Goal: Task Accomplishment & Management: Manage account settings

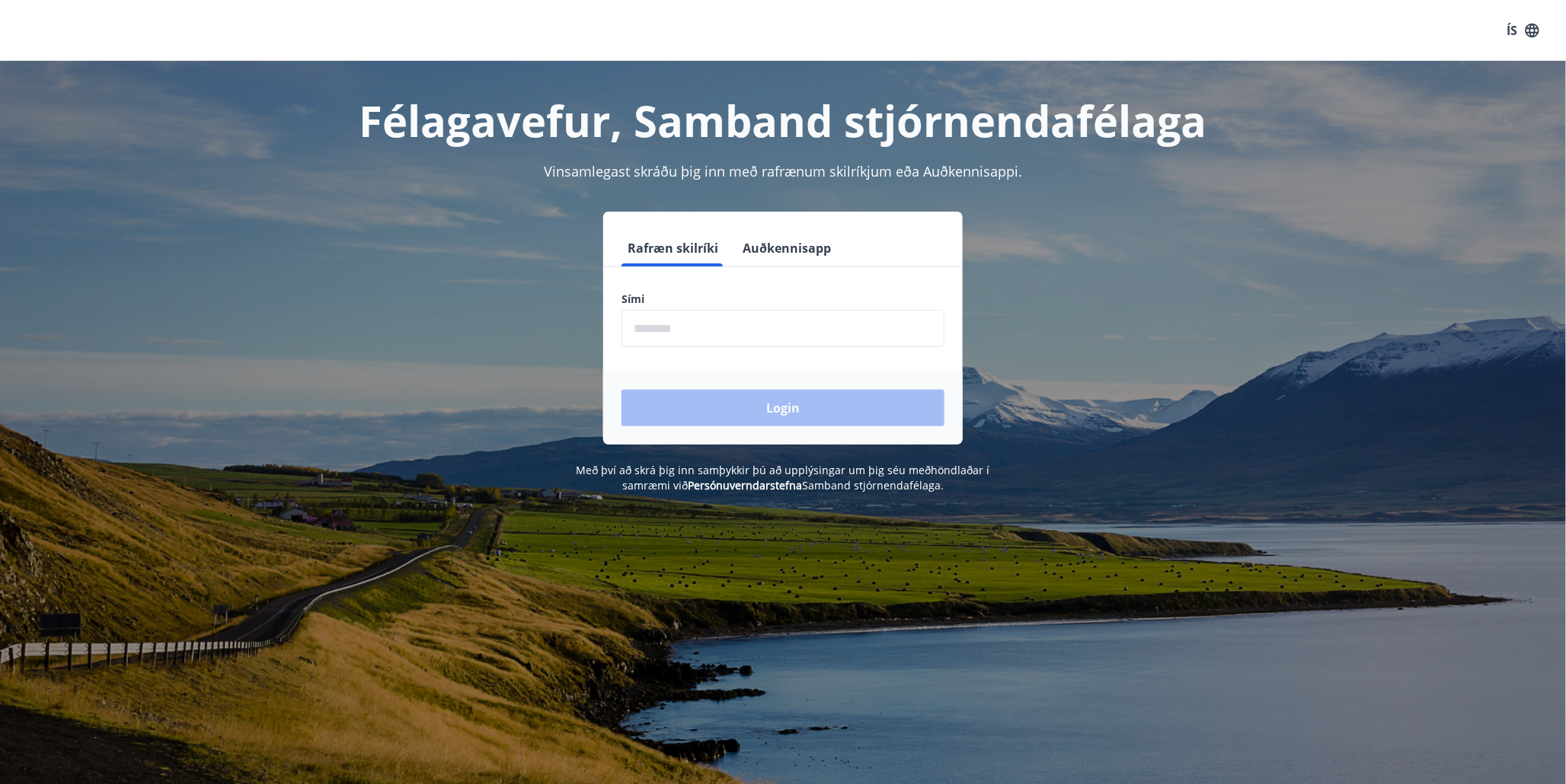
click at [713, 329] on input "phone" at bounding box center [783, 328] width 323 height 37
type input "********"
click at [752, 410] on button "Login" at bounding box center [783, 408] width 323 height 36
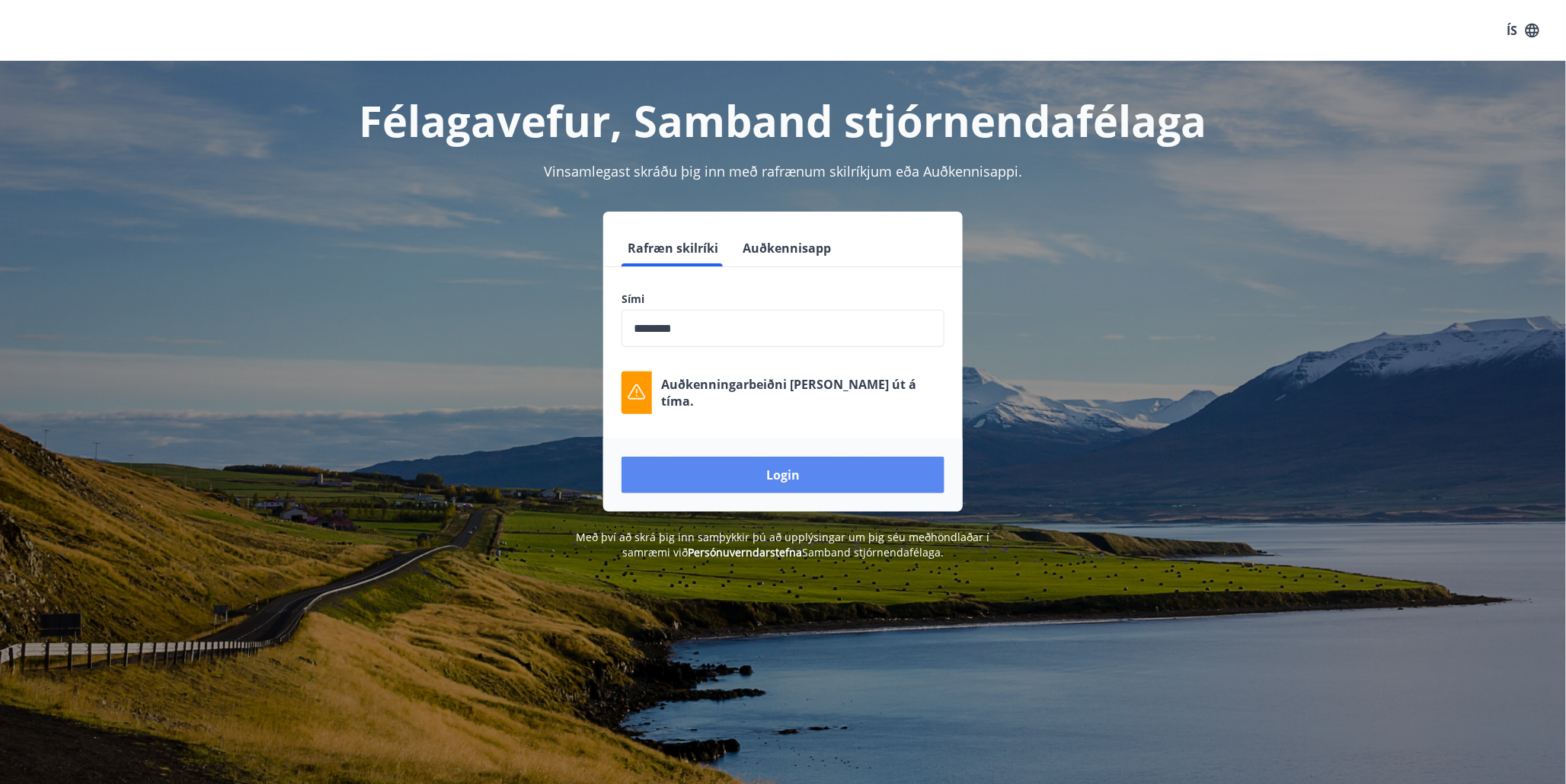
click at [760, 477] on button "Login" at bounding box center [783, 475] width 323 height 36
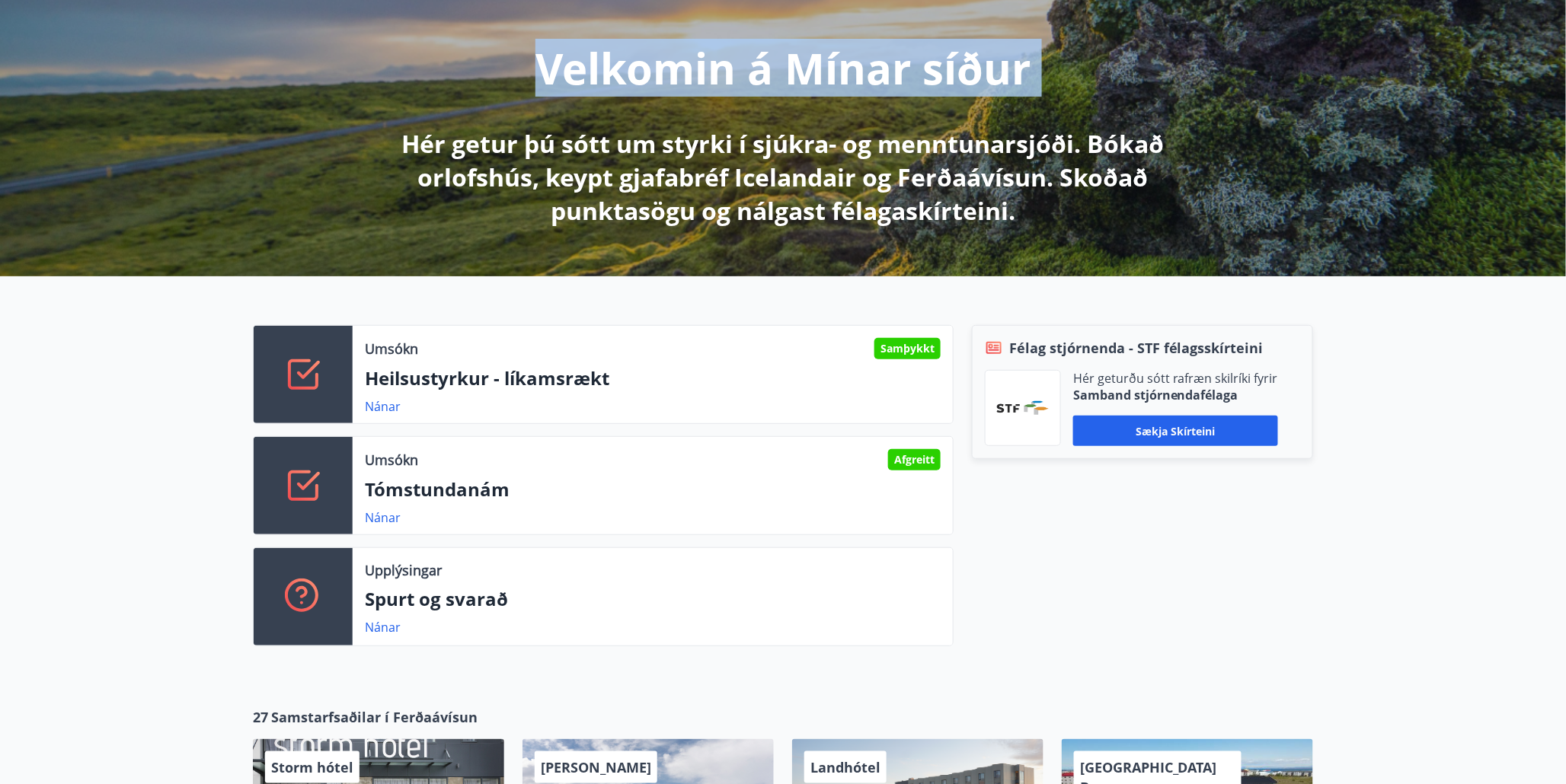
scroll to position [168, 0]
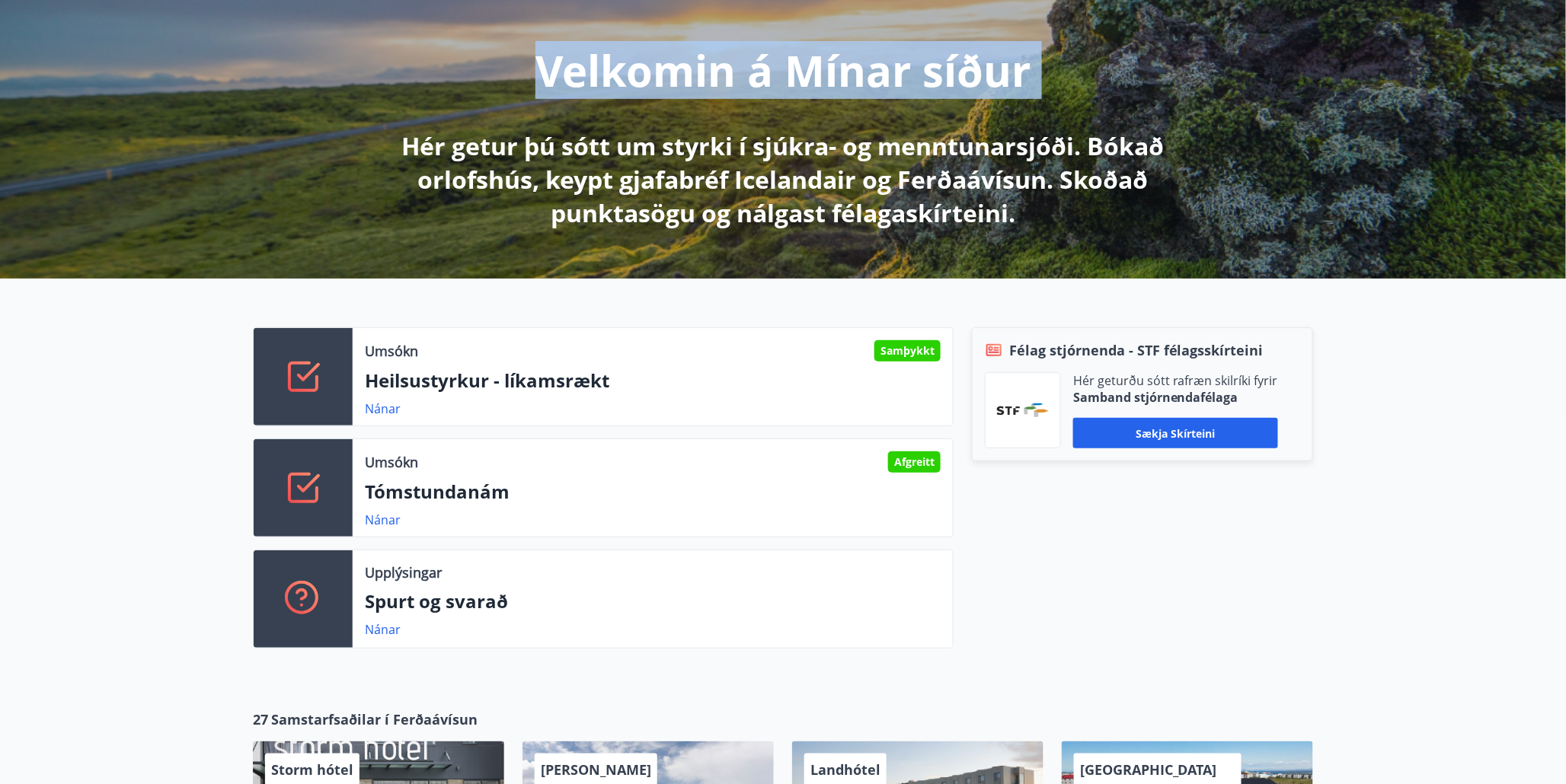
drag, startPoint x: 1579, startPoint y: 46, endPoint x: 1571, endPoint y: 110, distance: 64.5
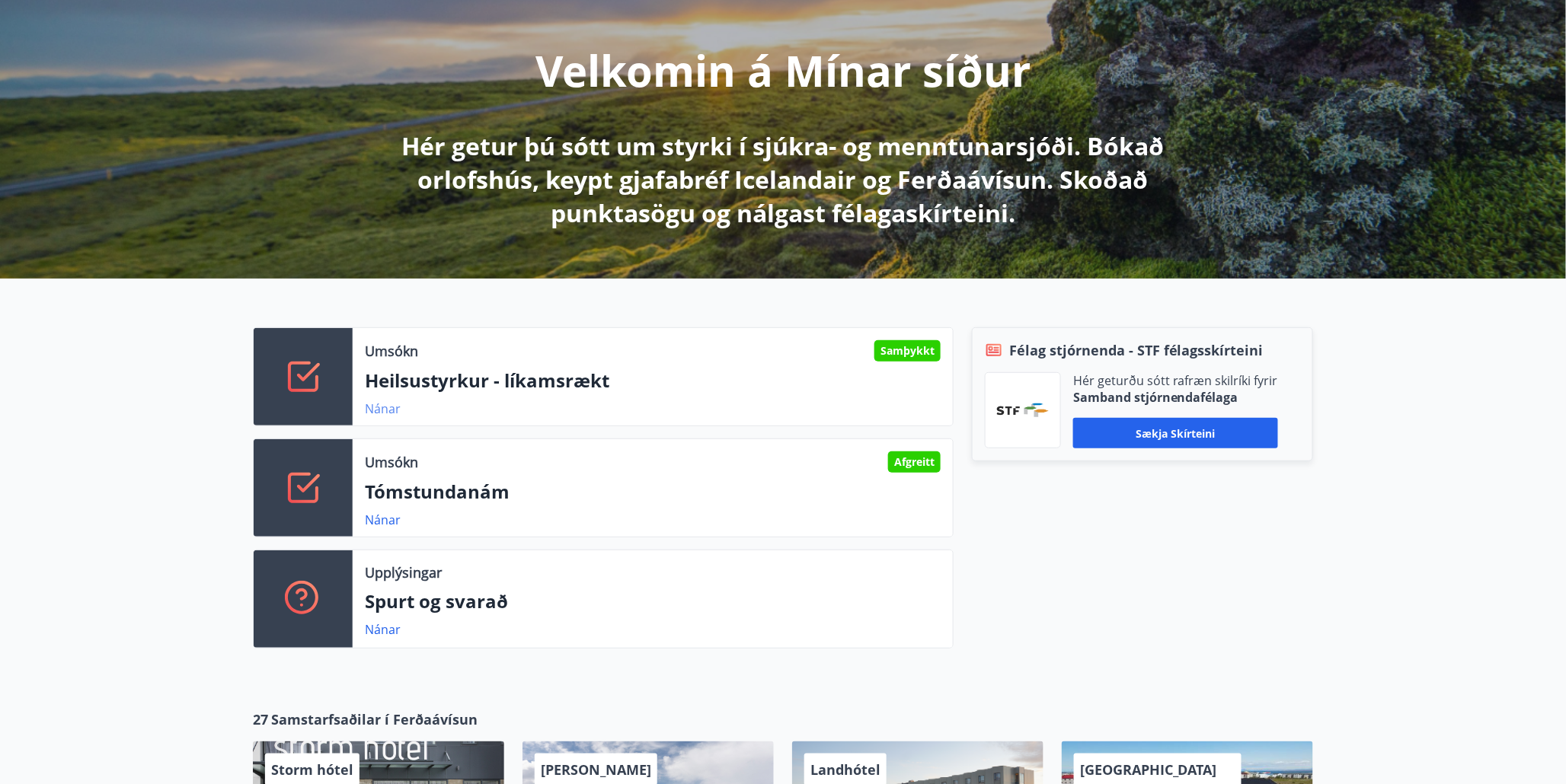
click at [383, 415] on link "Nánar" at bounding box center [383, 409] width 36 height 17
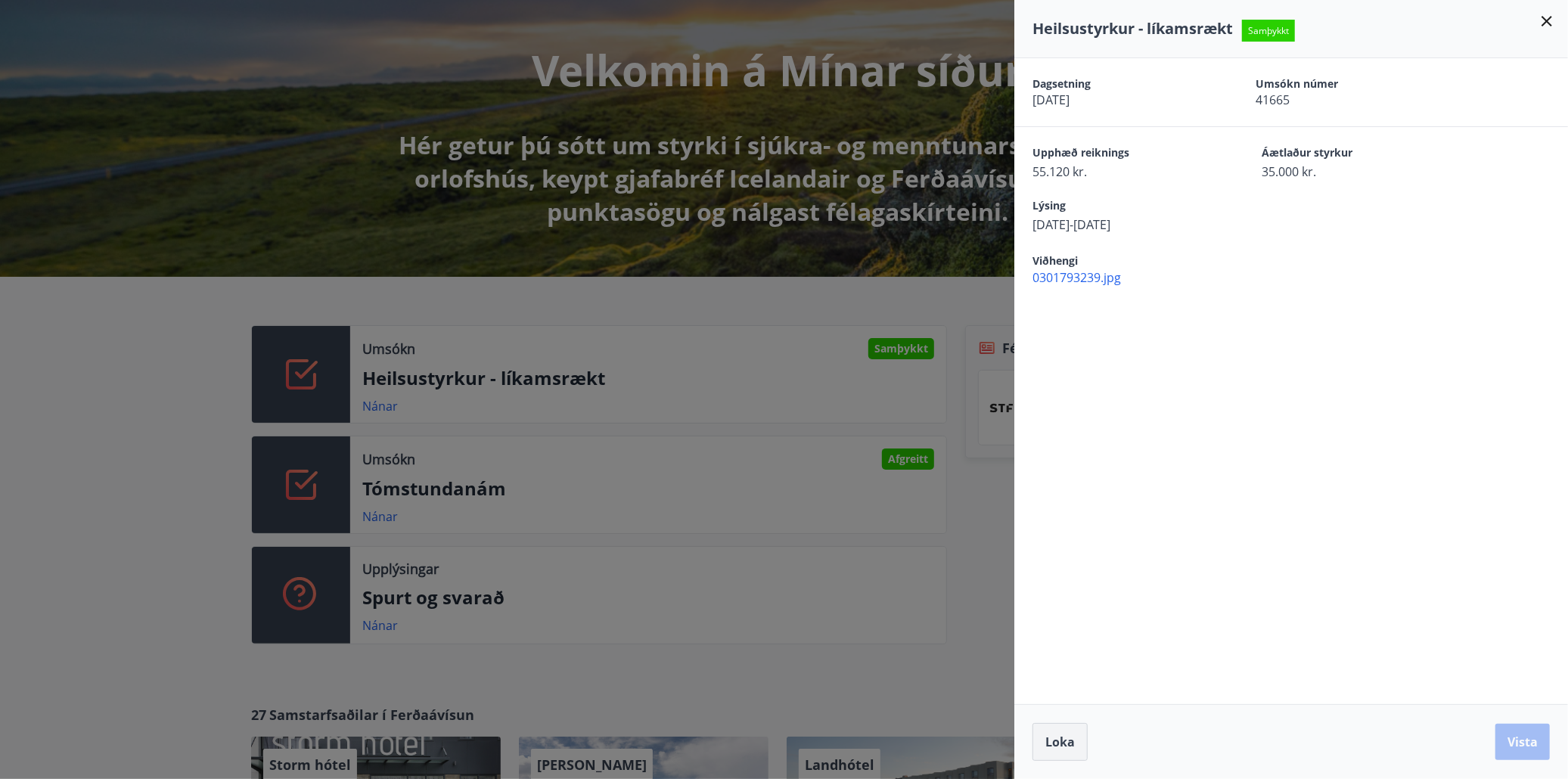
click at [1064, 740] on span "Loka" at bounding box center [1059, 741] width 30 height 17
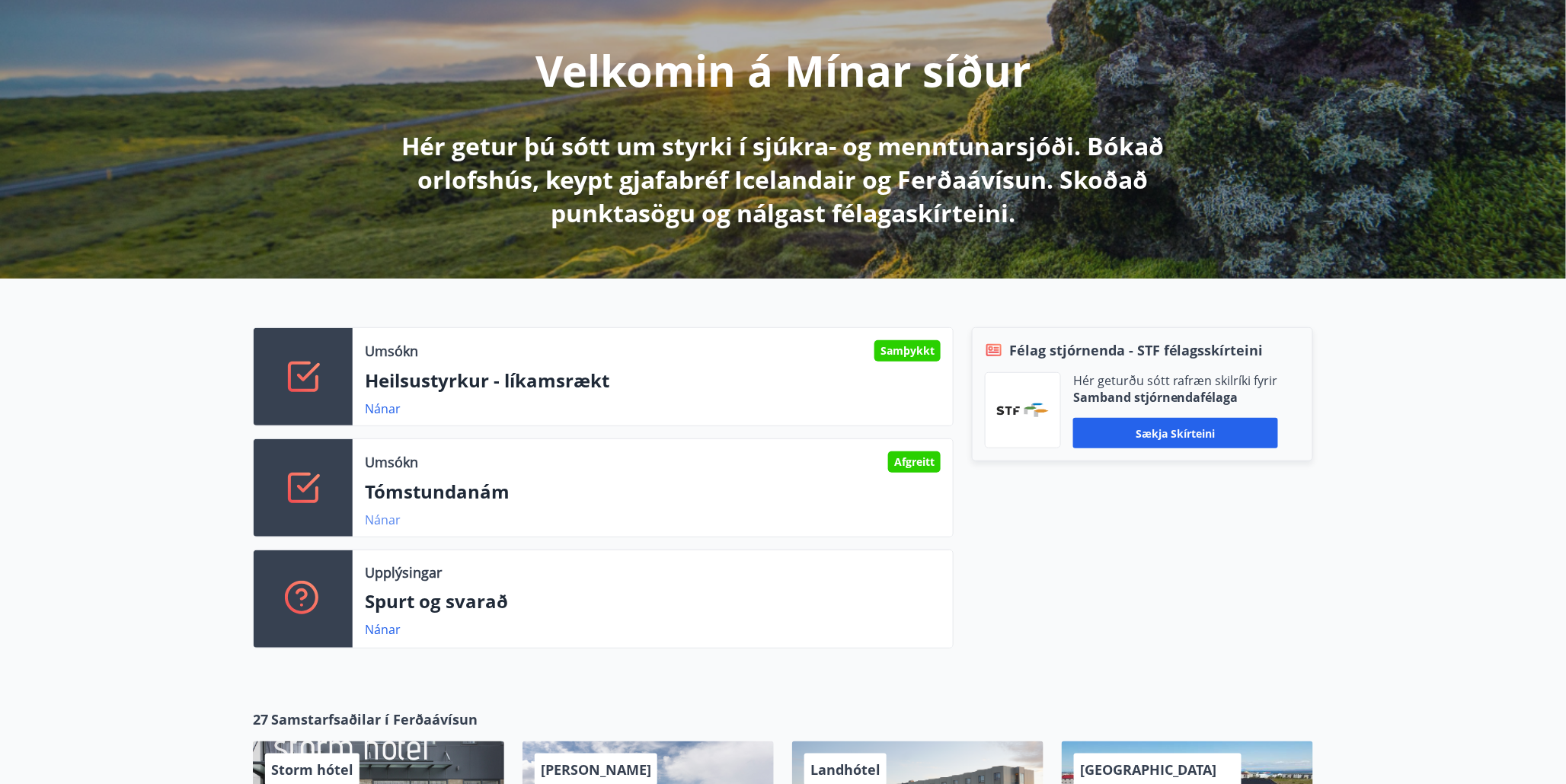
click at [387, 524] on link "Nánar" at bounding box center [383, 520] width 36 height 17
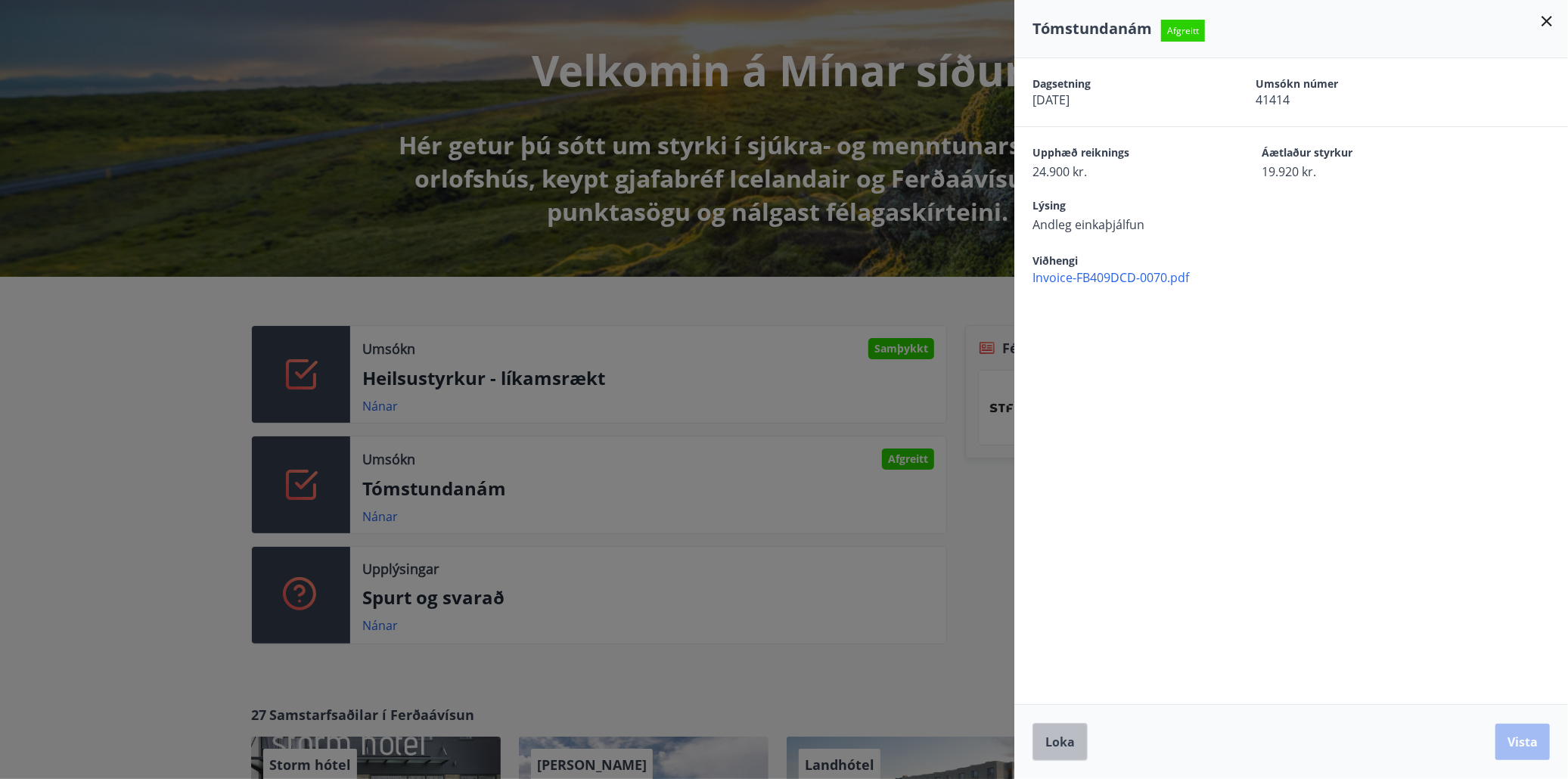
click at [1063, 738] on span "Loka" at bounding box center [1059, 741] width 30 height 17
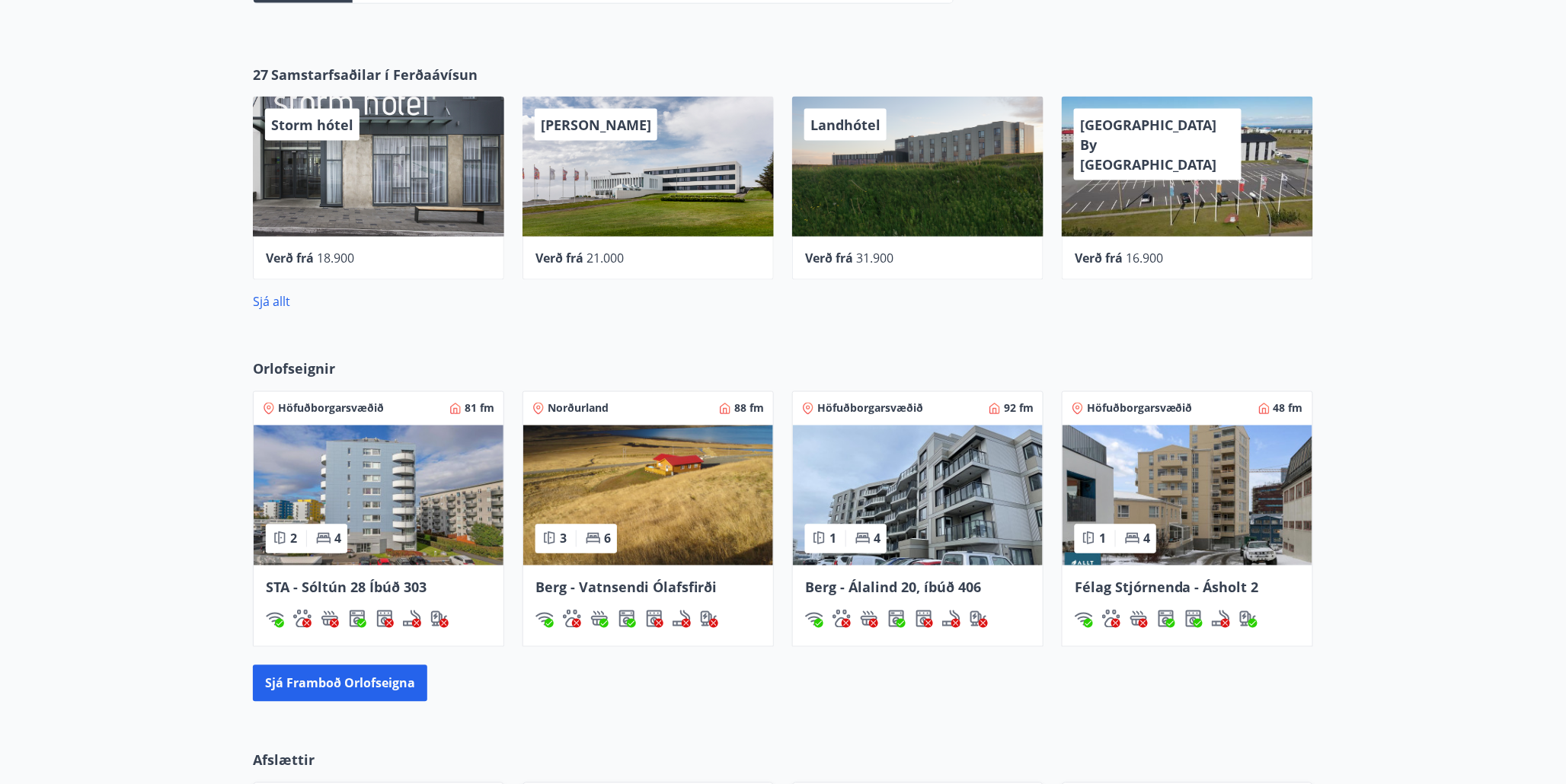
scroll to position [0, 0]
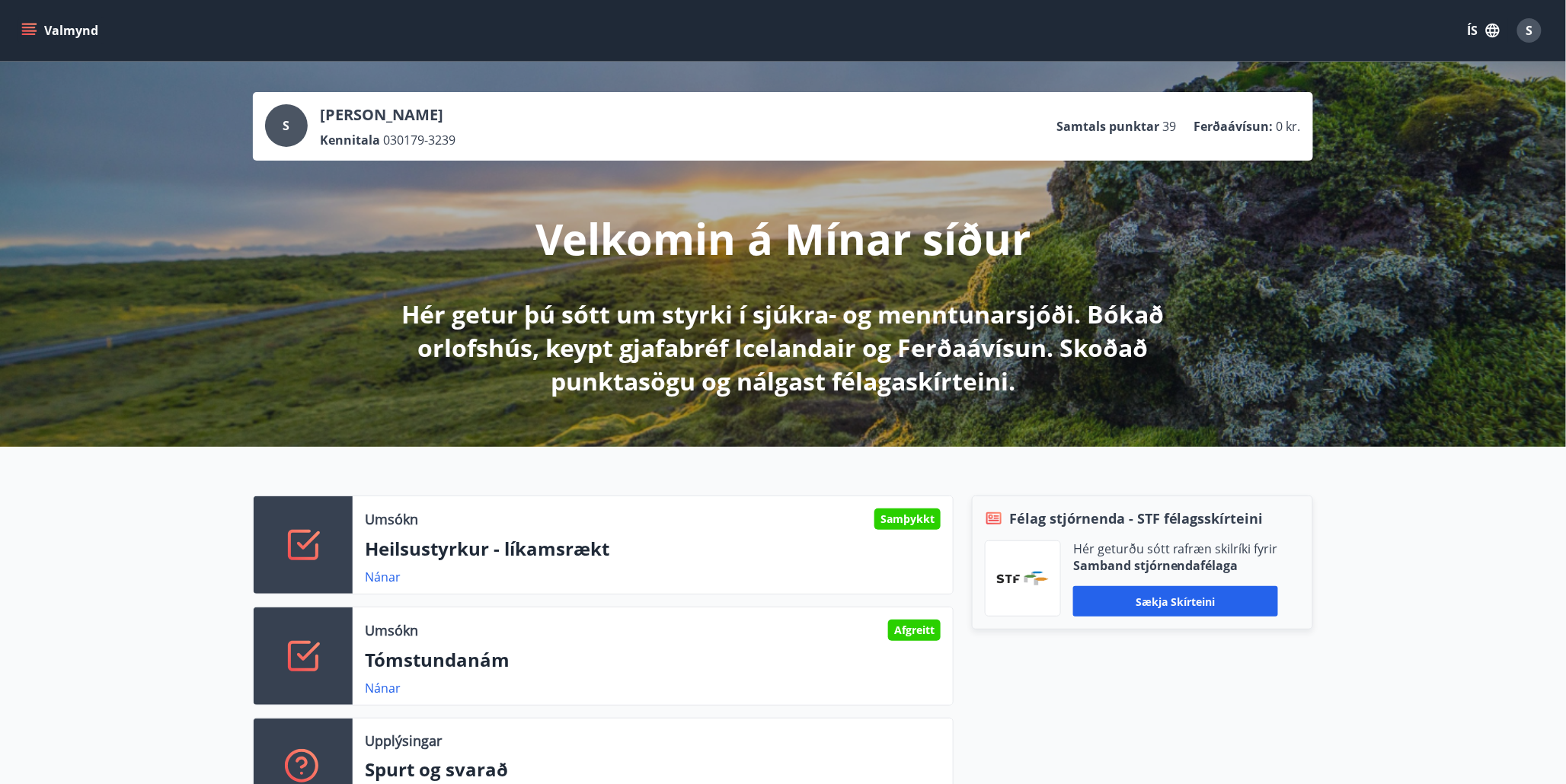
click at [28, 32] on icon "menu" at bounding box center [30, 31] width 17 height 2
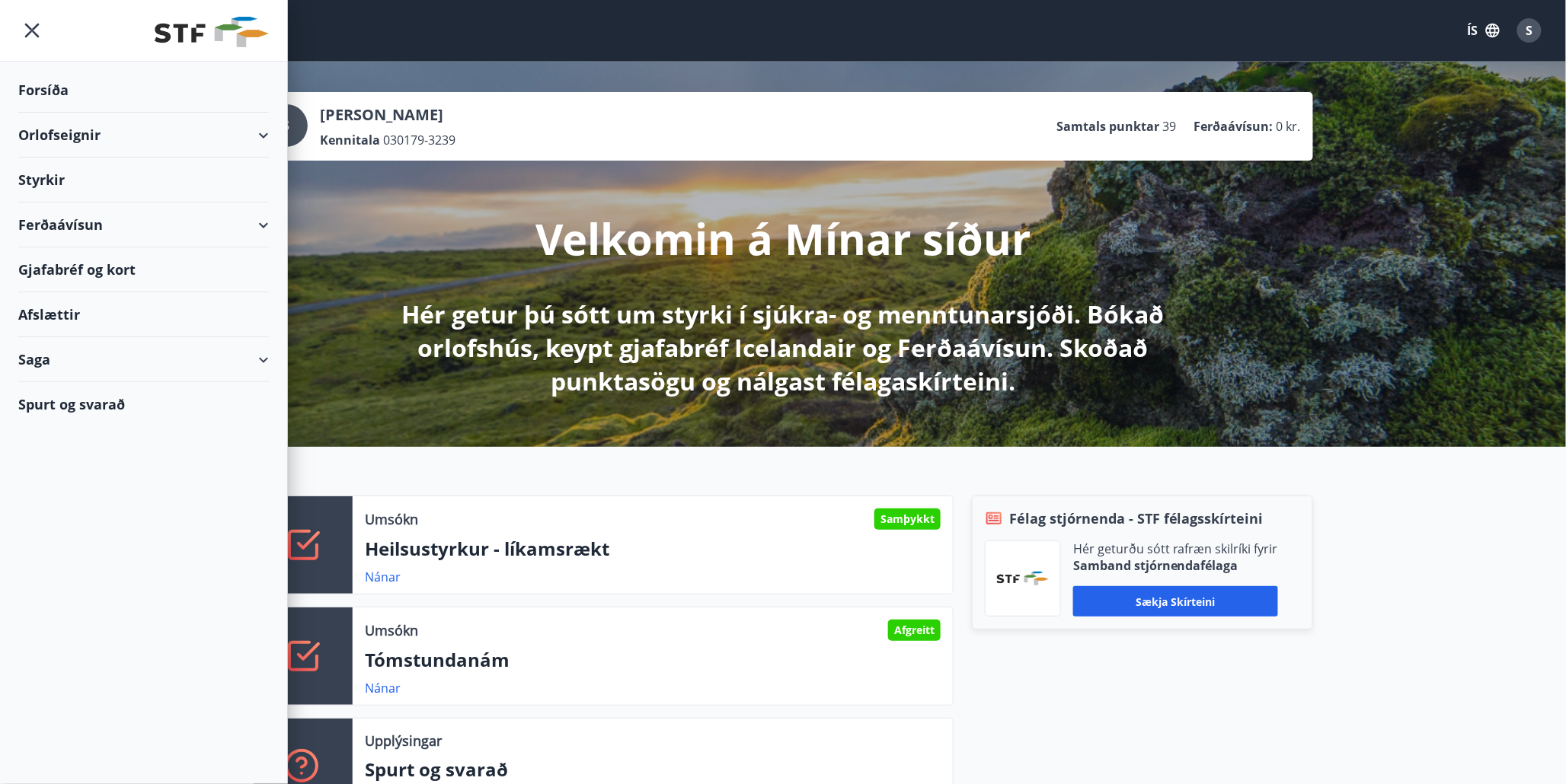
click at [70, 267] on div "Gjafabréf og kort" at bounding box center [143, 270] width 251 height 45
